Goal: Communication & Community: Answer question/provide support

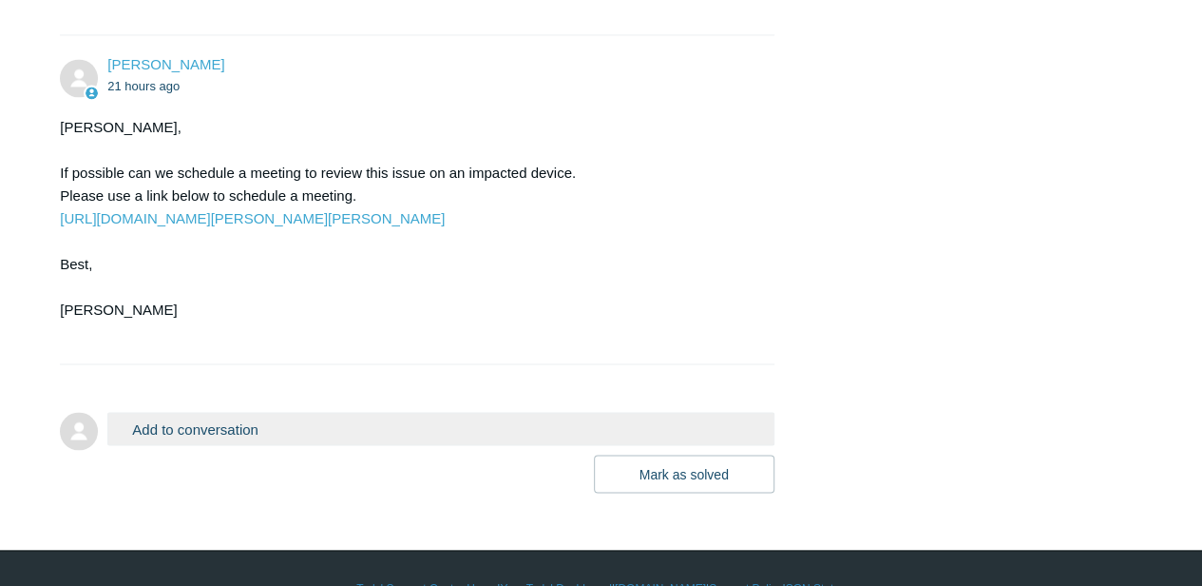
scroll to position [1560, 0]
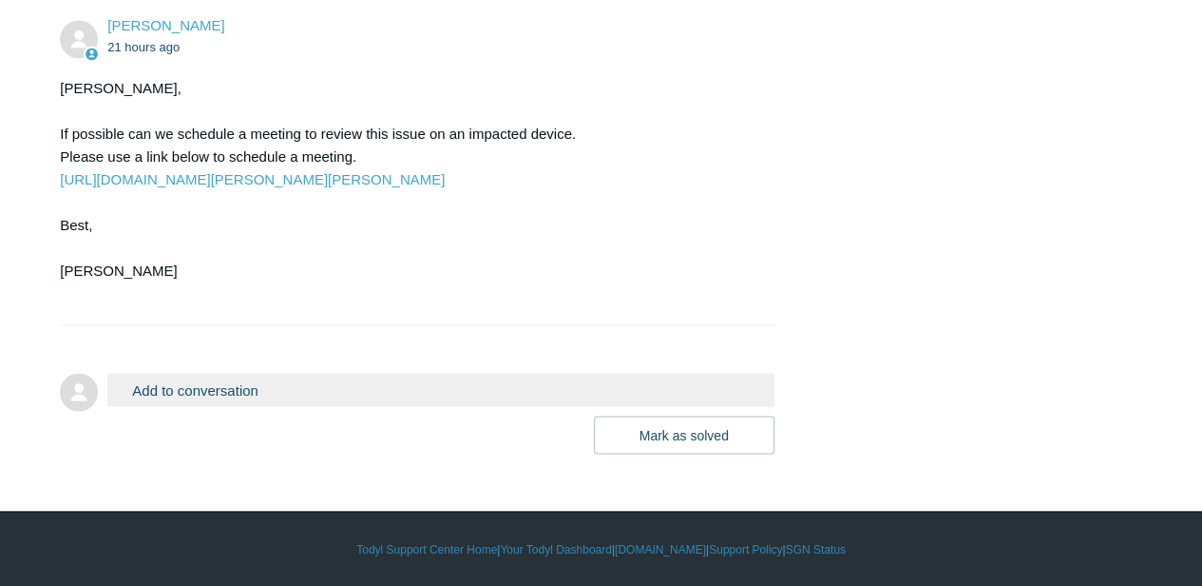
click at [384, 386] on button "Add to conversation" at bounding box center [440, 389] width 666 height 33
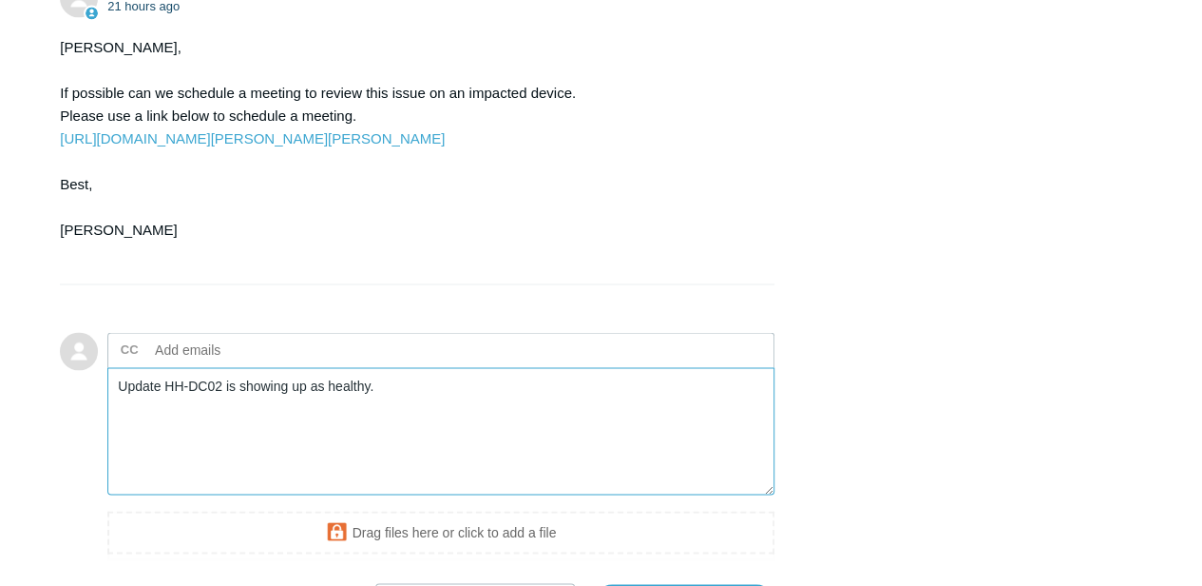
click at [160, 429] on textarea "Update HH-DC02 is showing up as healthy." at bounding box center [440, 431] width 666 height 128
click at [424, 435] on textarea "Update: HH-DC02 is showing up as healthy." at bounding box center [440, 431] width 666 height 128
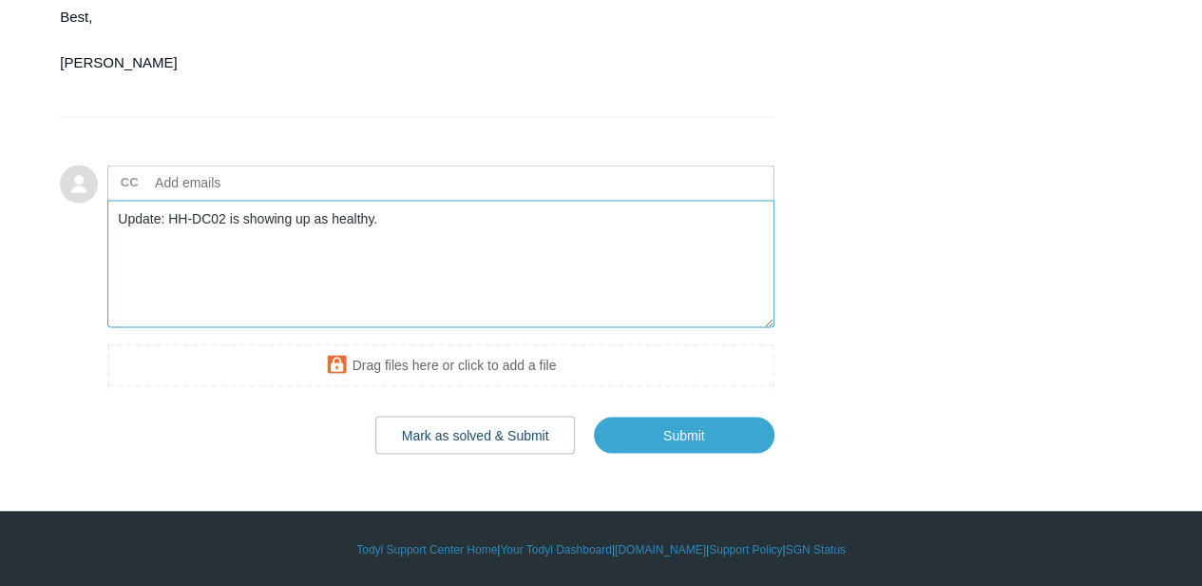
scroll to position [1768, 0]
type textarea "Update: HH-DC02 is showing up as healthy."
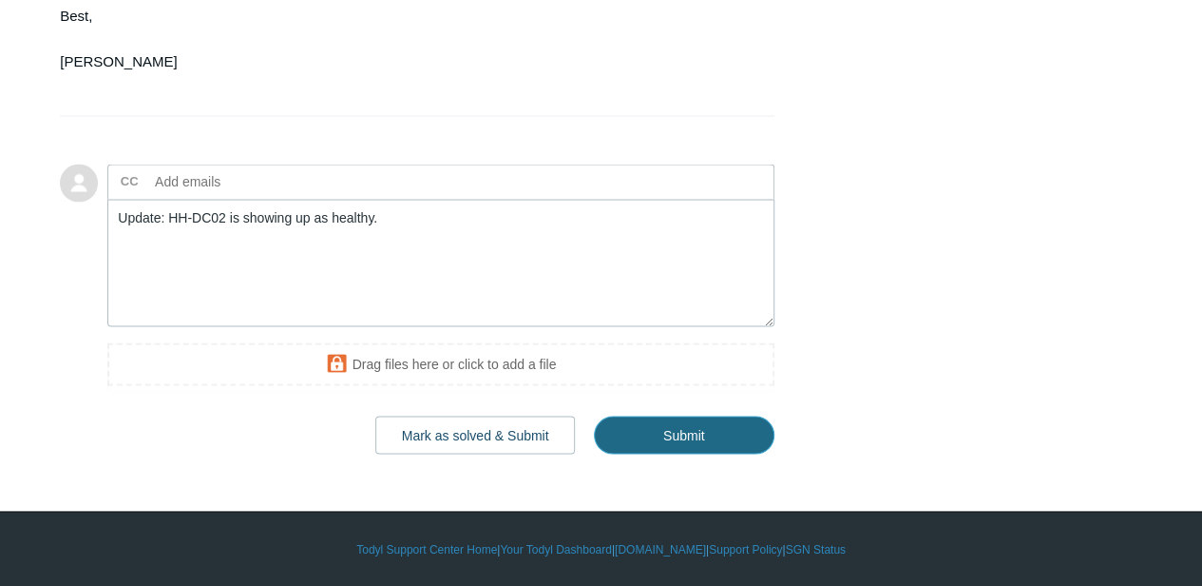
click at [702, 424] on input "Submit" at bounding box center [684, 434] width 181 height 38
